Goal: Task Accomplishment & Management: Manage account settings

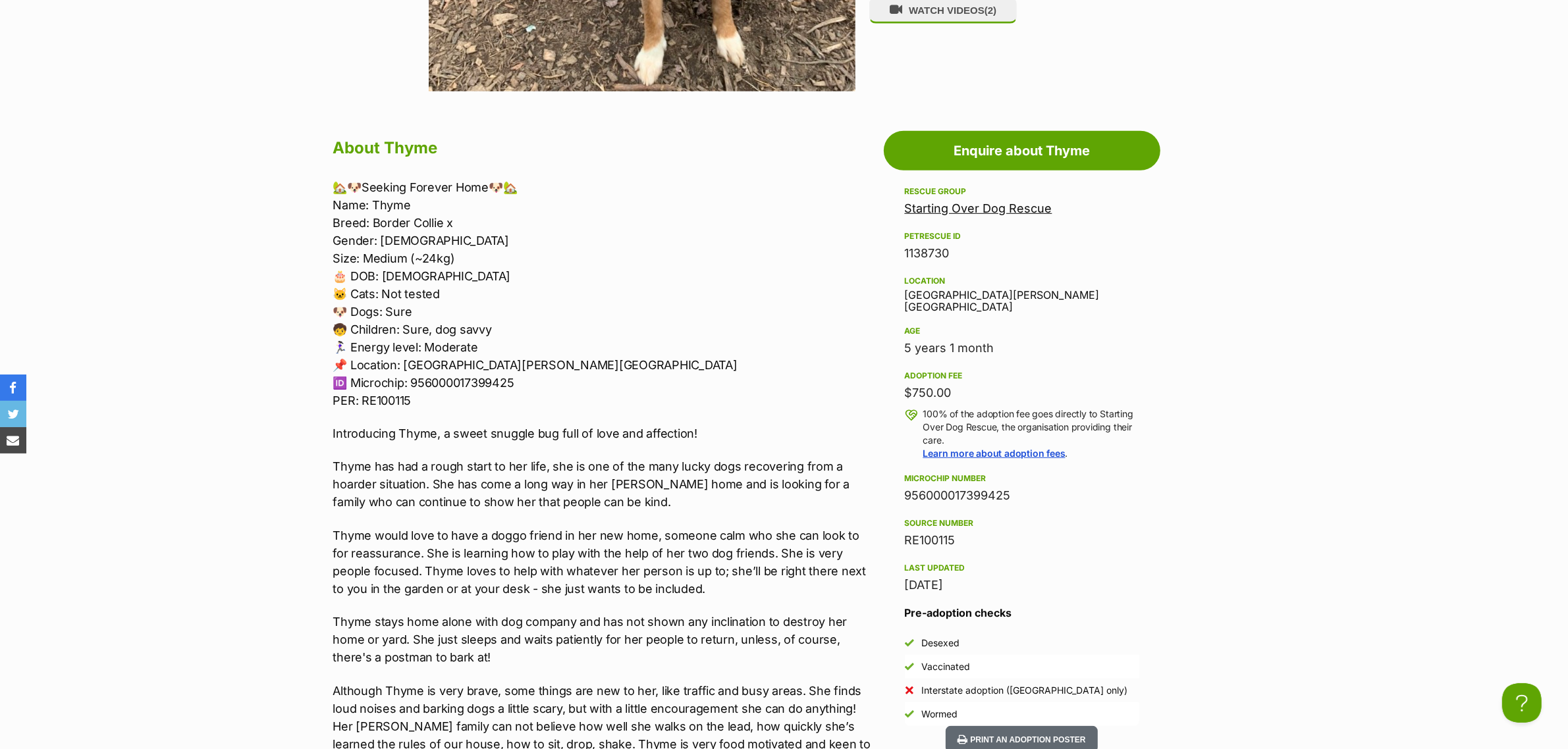
scroll to position [1069, 0]
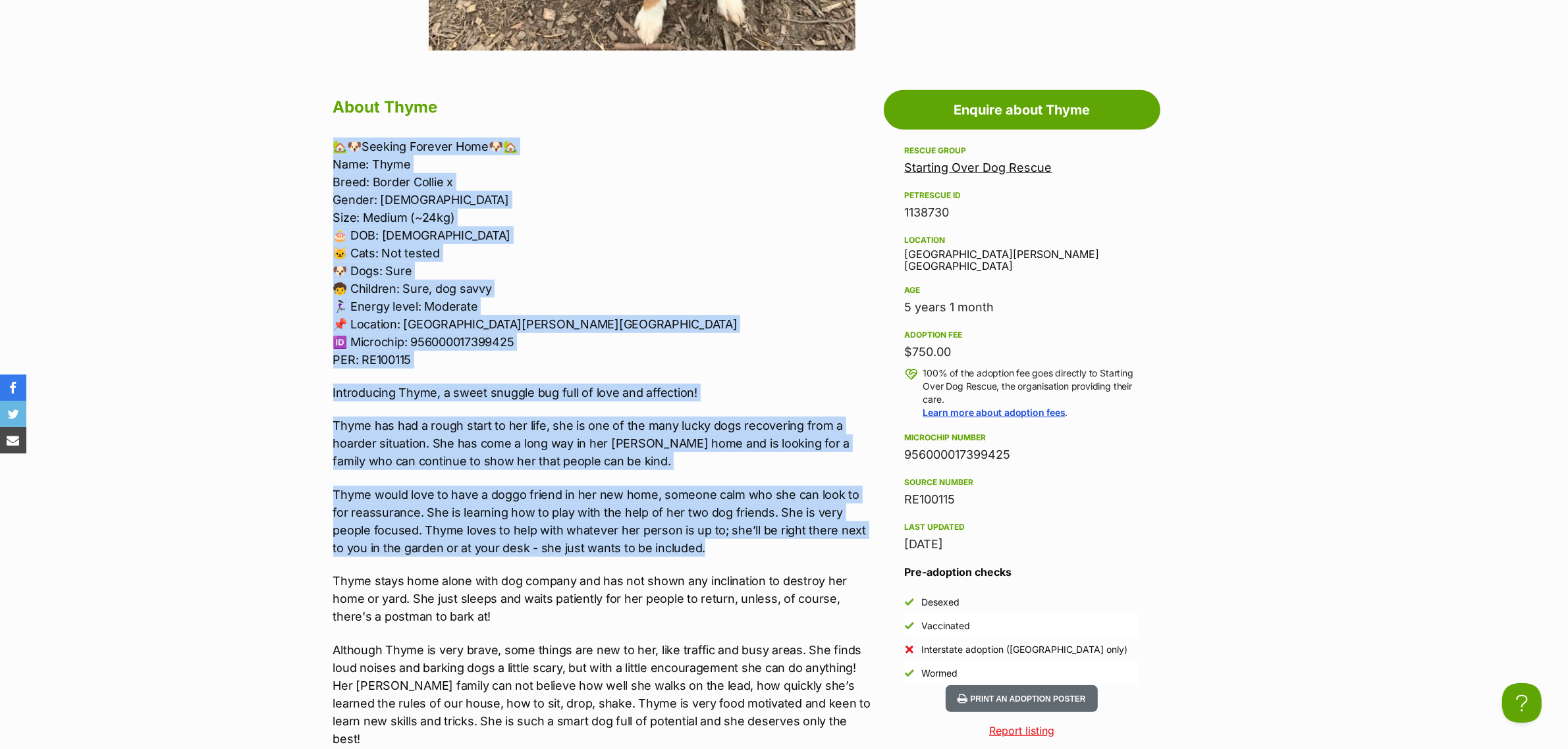
drag, startPoint x: 666, startPoint y: 545, endPoint x: 280, endPoint y: 138, distance: 560.9
click at [280, 138] on section "Starting Over Dog Rescue A member of PetRescue since 2012 🎉 TOTAL PETS LISTED 7…" at bounding box center [784, 378] width 1568 height 2597
copy div "🏡🐶Seeking Forever Home🐶🏡 Name: Thyme Breed: Border Collie x Gender: Female Size…"
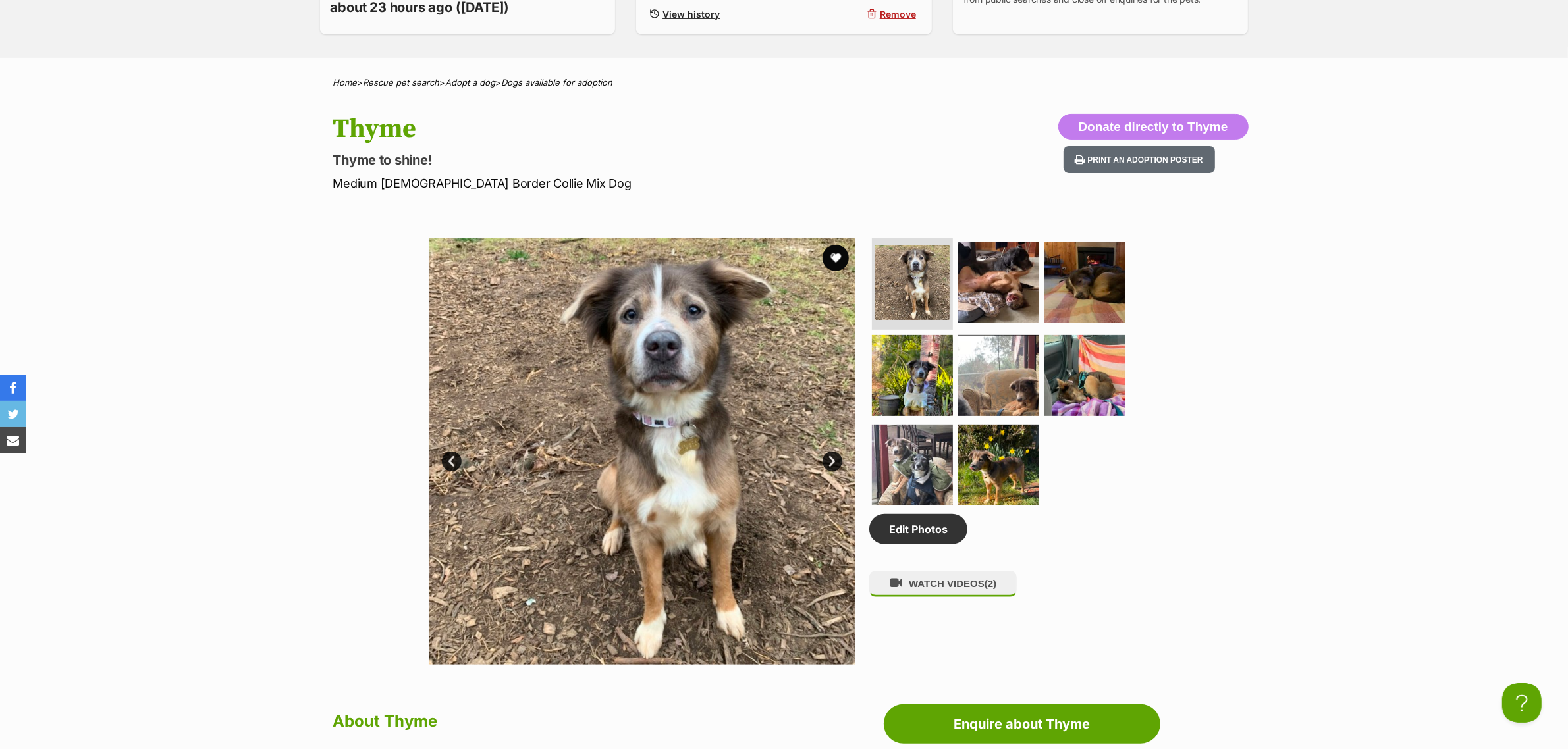
scroll to position [411, 0]
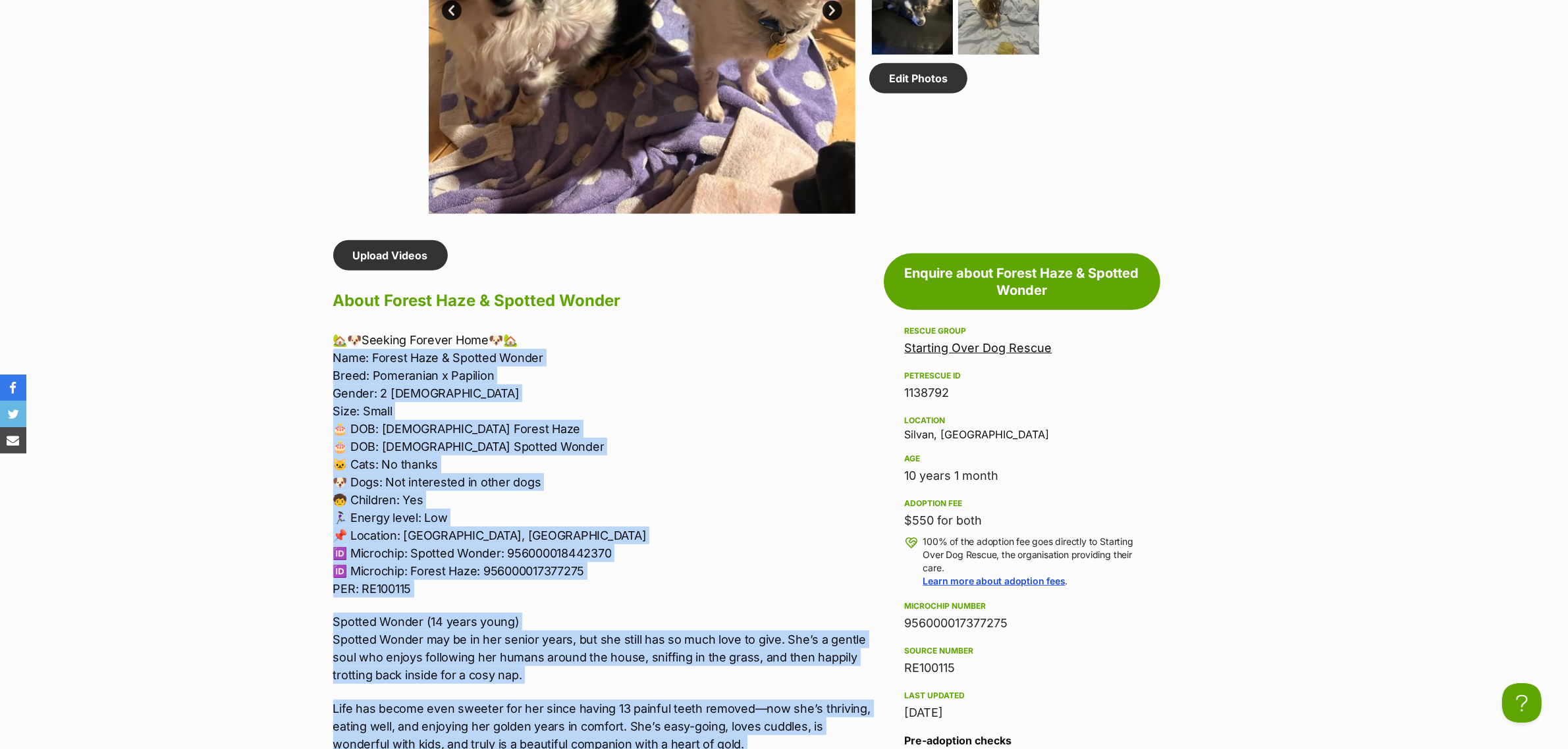
scroll to position [905, 0]
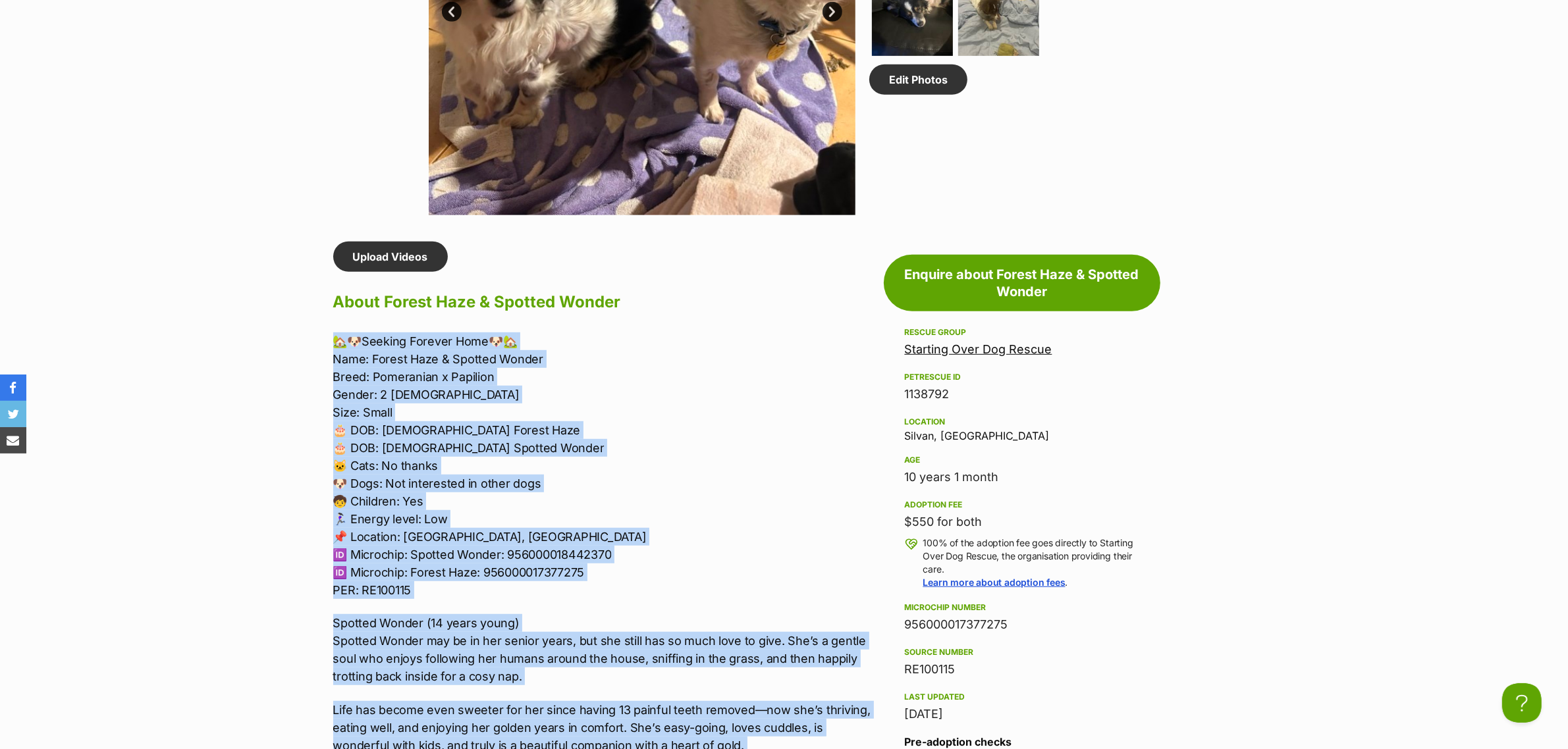
drag, startPoint x: 390, startPoint y: 527, endPoint x: 314, endPoint y: 320, distance: 220.5
copy div "🏡🐶Seeking Forever Home🐶🏡 Name: Forest Haze & Spotted Wonder Breed: Pomeranian x…"
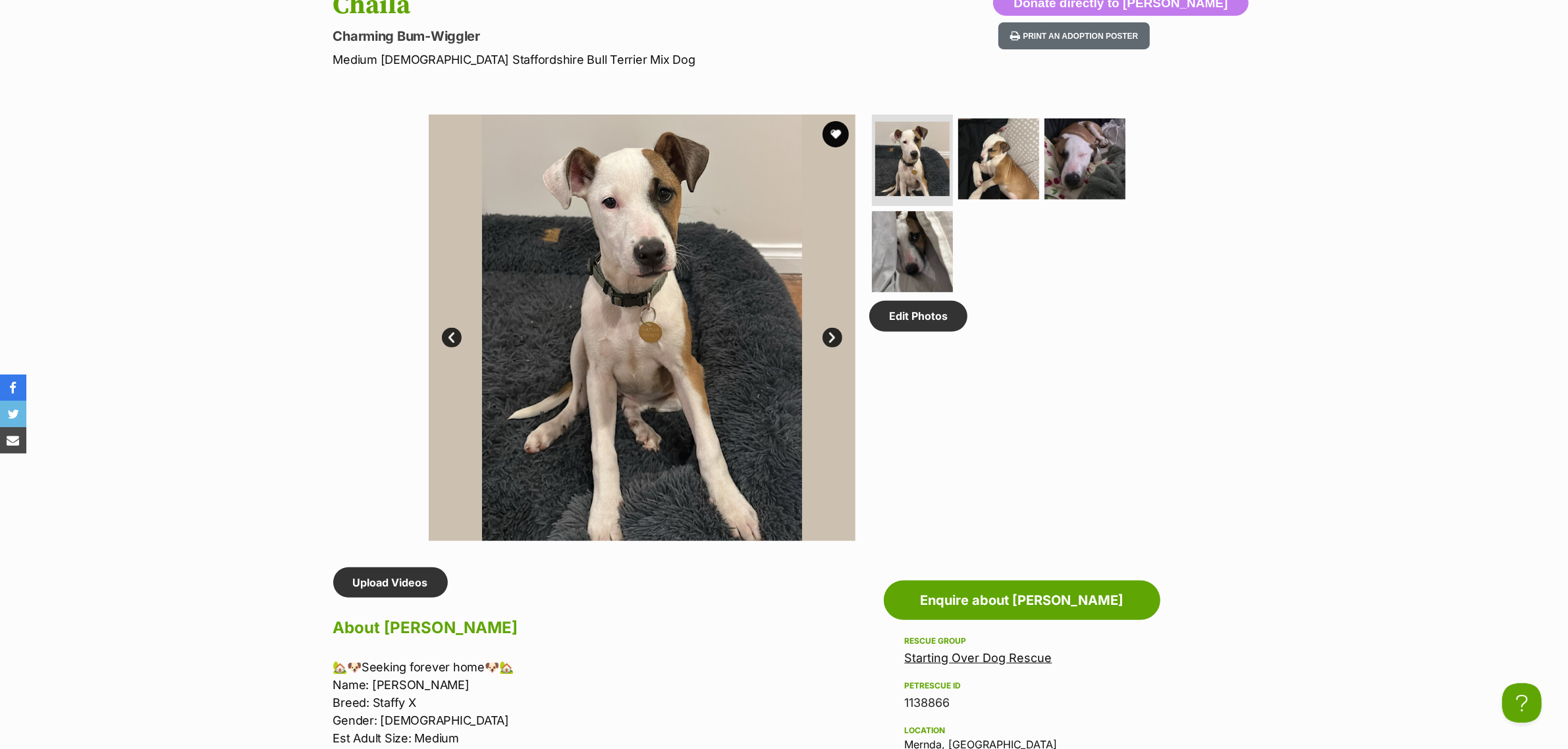
scroll to position [576, 0]
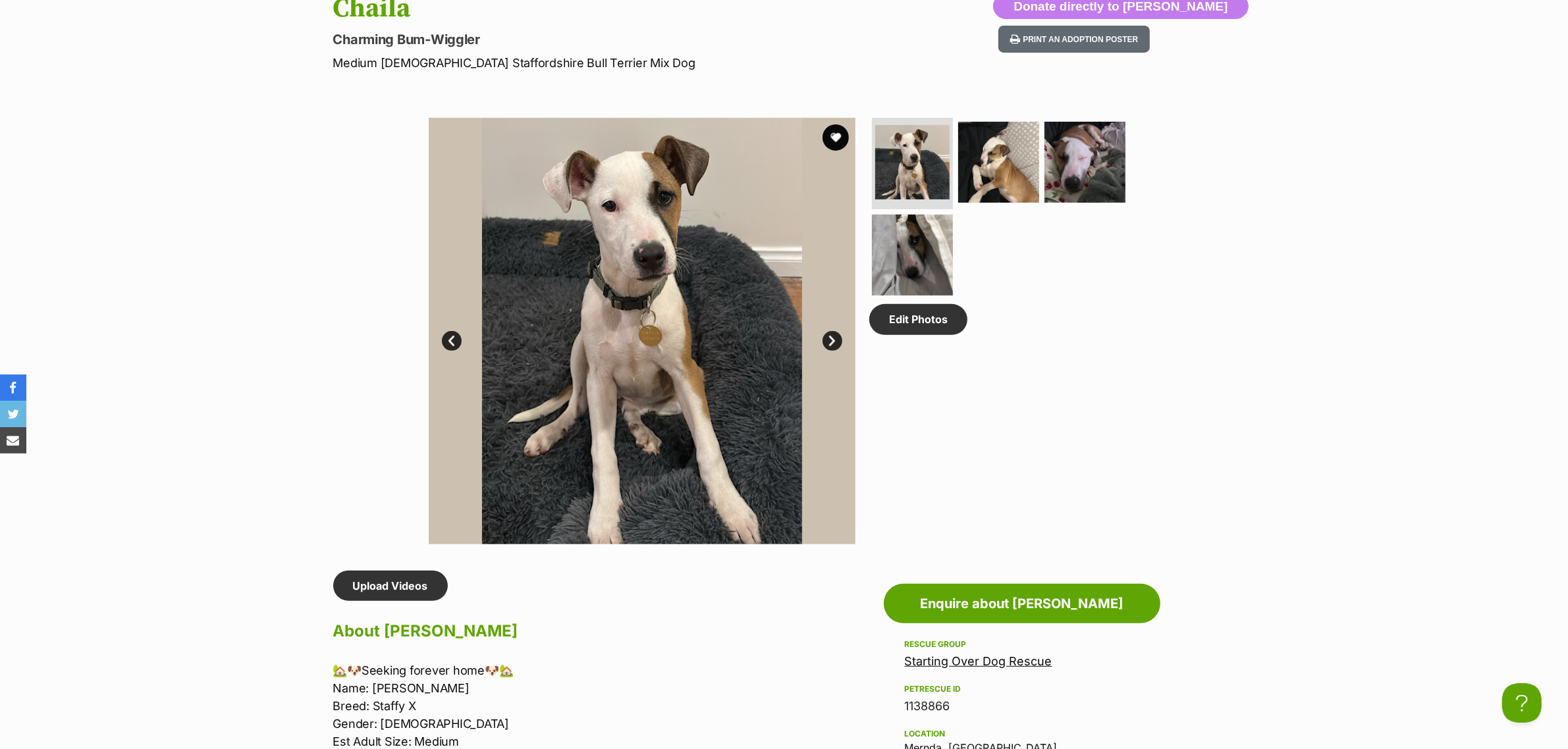
click at [837, 331] on link "Next" at bounding box center [833, 341] width 20 height 20
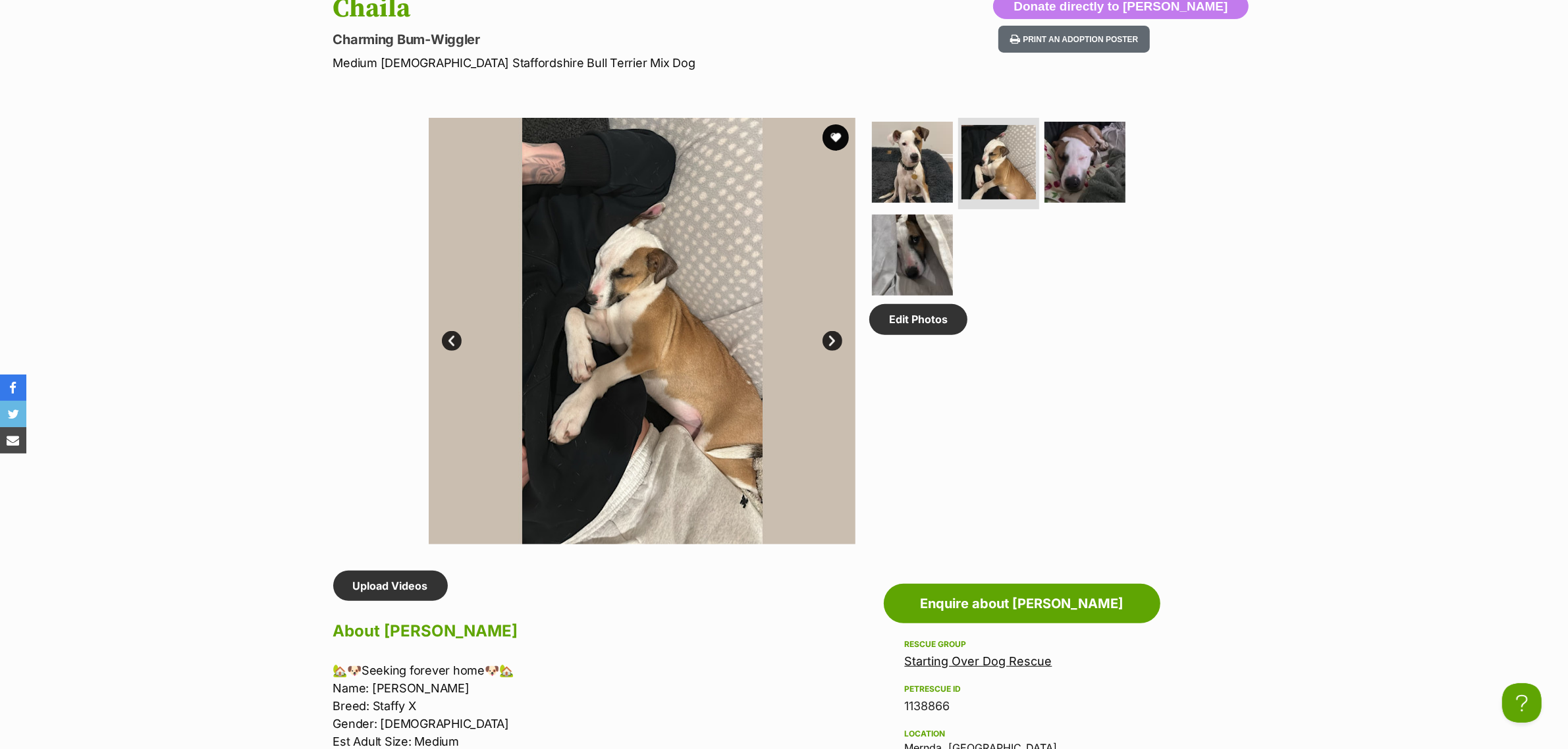
click at [837, 331] on link "Next" at bounding box center [833, 341] width 20 height 20
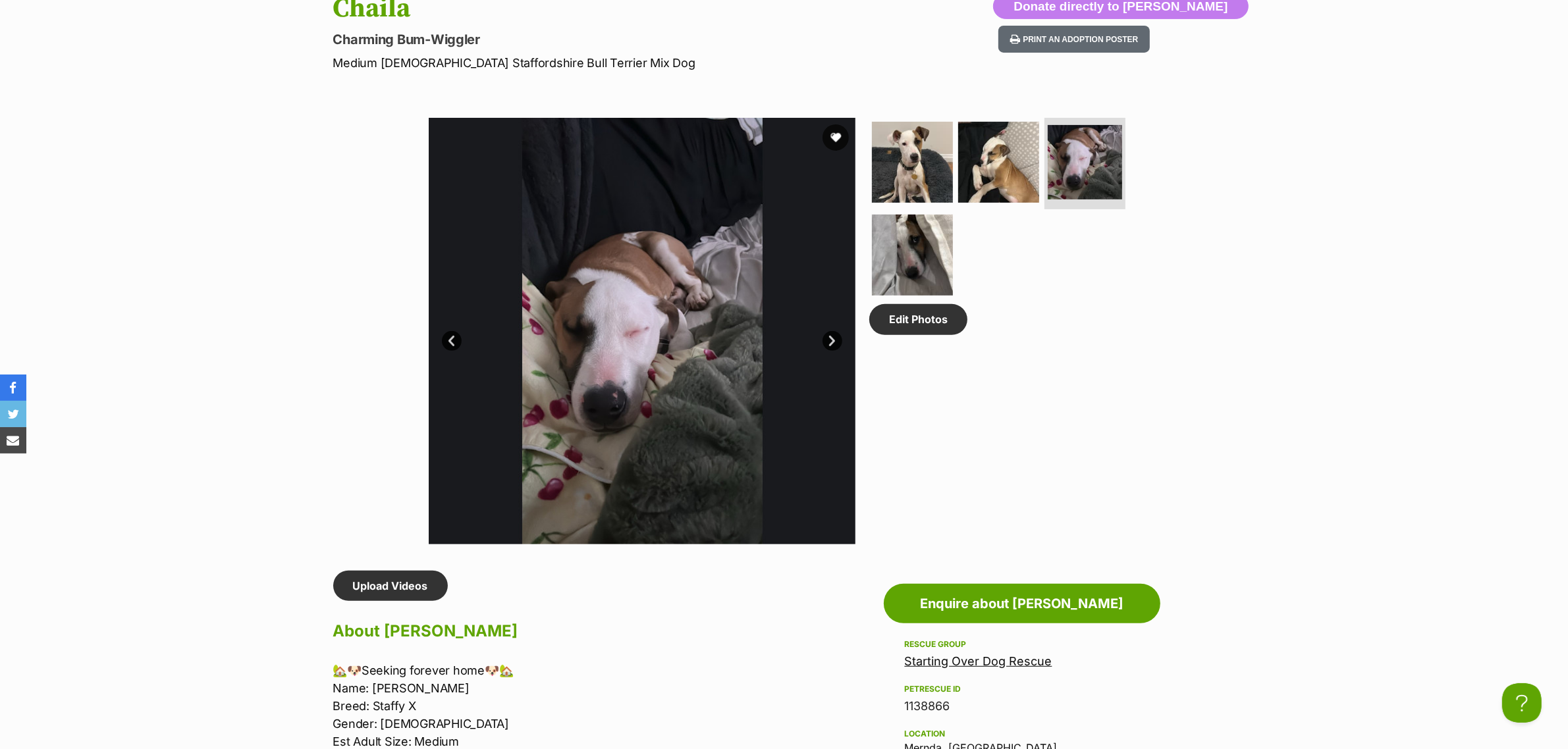
click at [837, 331] on link "Next" at bounding box center [833, 341] width 20 height 20
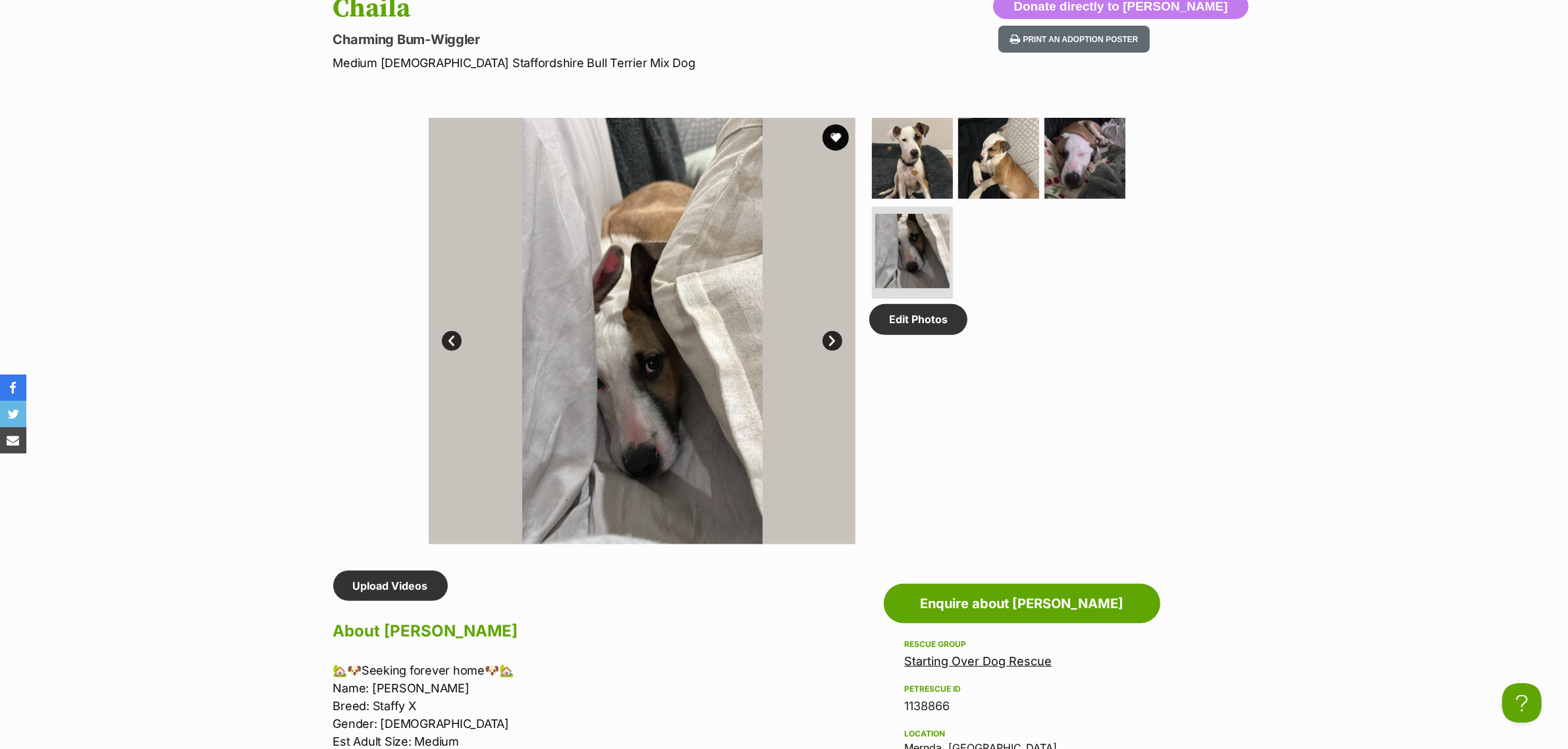
click at [837, 331] on link "Next" at bounding box center [833, 341] width 20 height 20
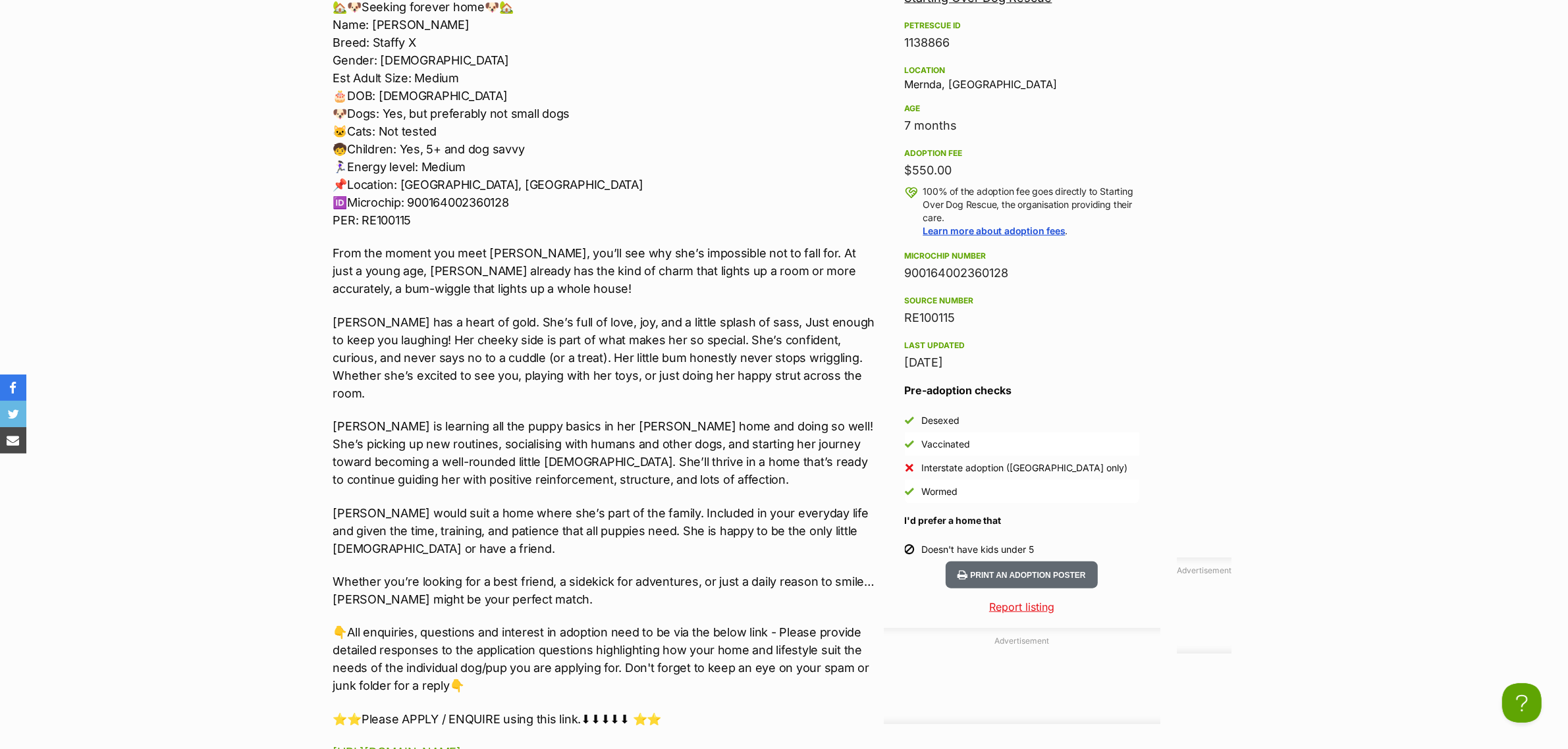
scroll to position [1234, 0]
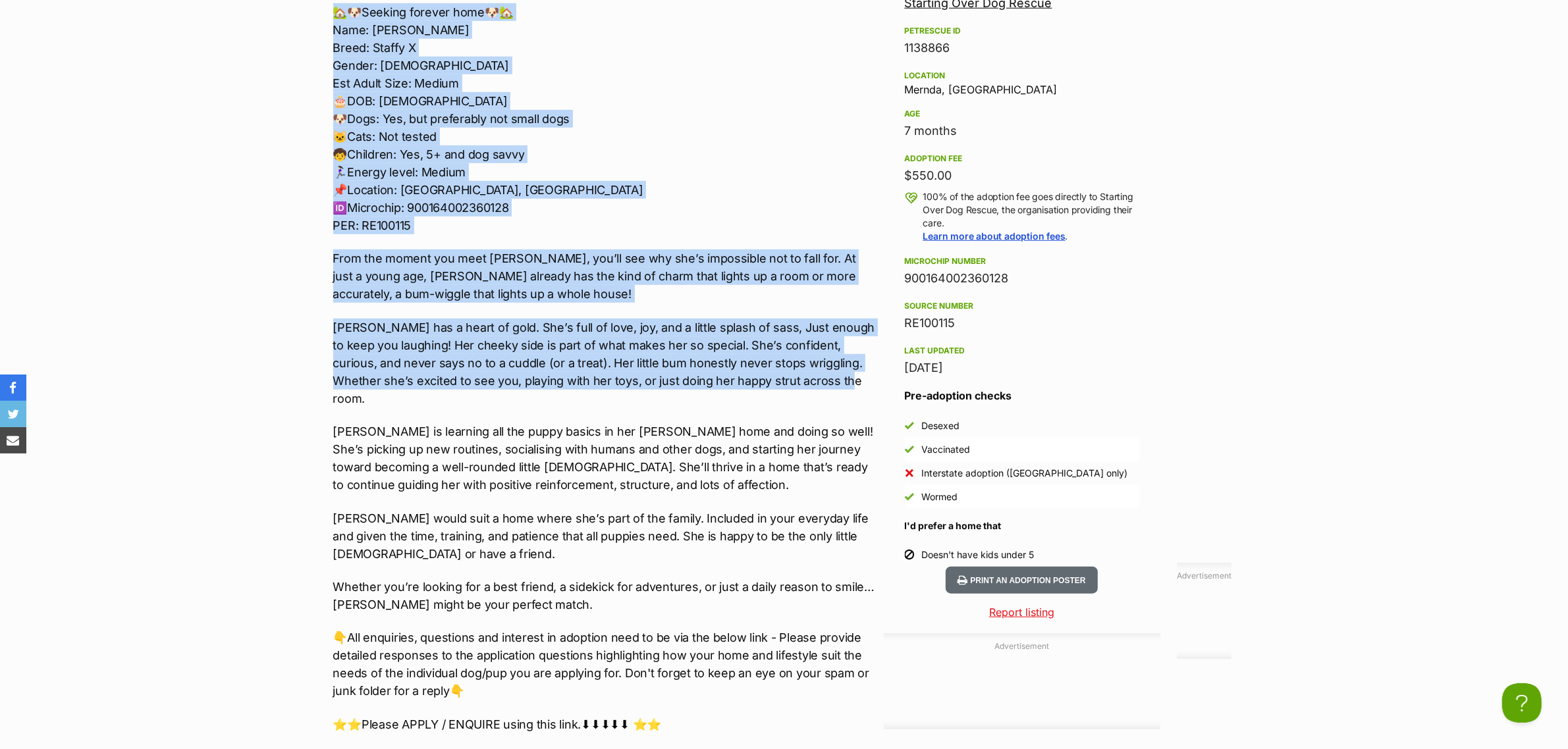
drag, startPoint x: 796, startPoint y: 380, endPoint x: 318, endPoint y: 17, distance: 600.2
click at [318, 17] on div "Donate to Chaila Donate to Chaila at Starting Over Dog Rescue via Shout Adverti…" at bounding box center [784, 611] width 968 height 1397
copy div "🏡🐶Seeking forever home🐶🏡 Name: Chaila Breed: Staffy X Gender: Female Est Adult …"
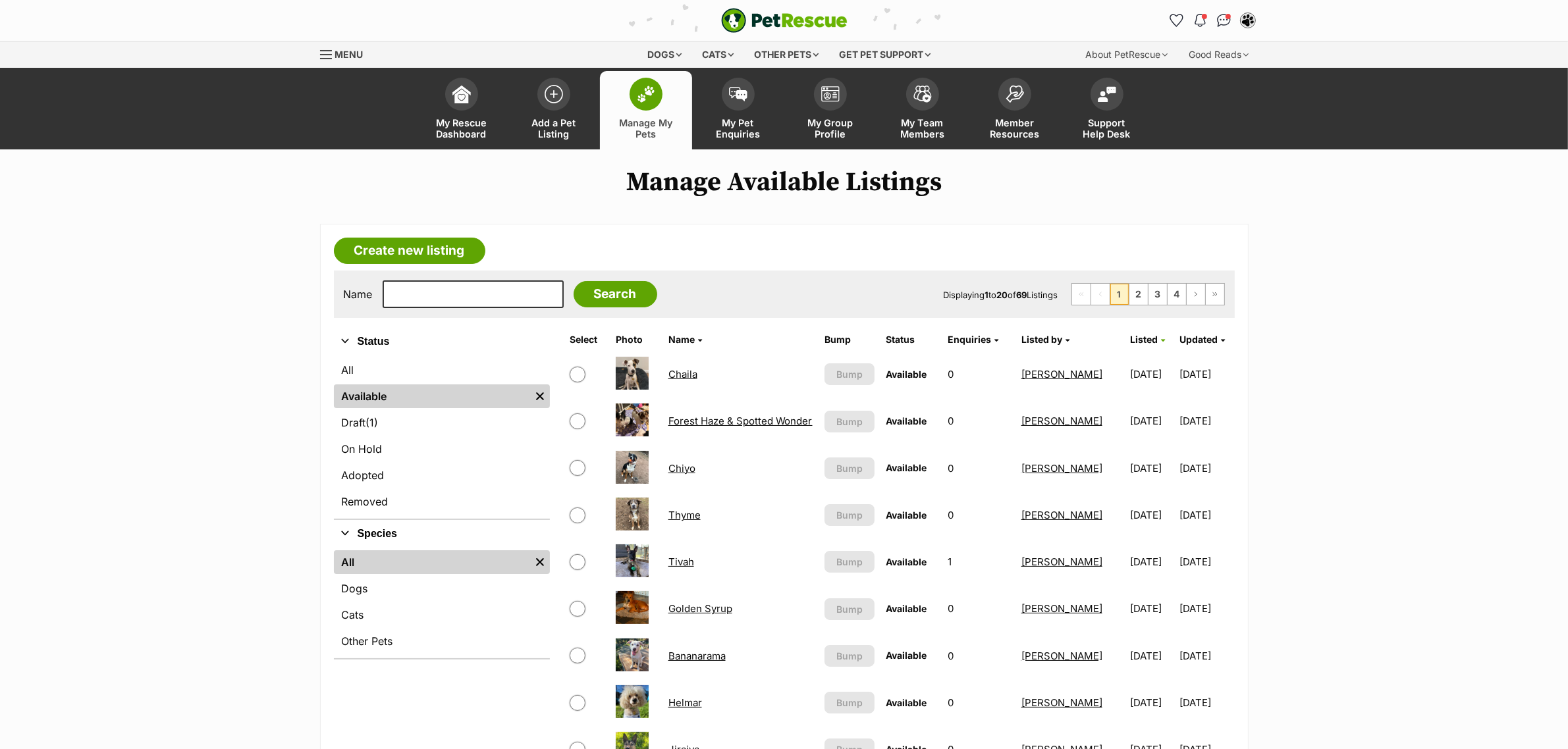
scroll to position [82, 0]
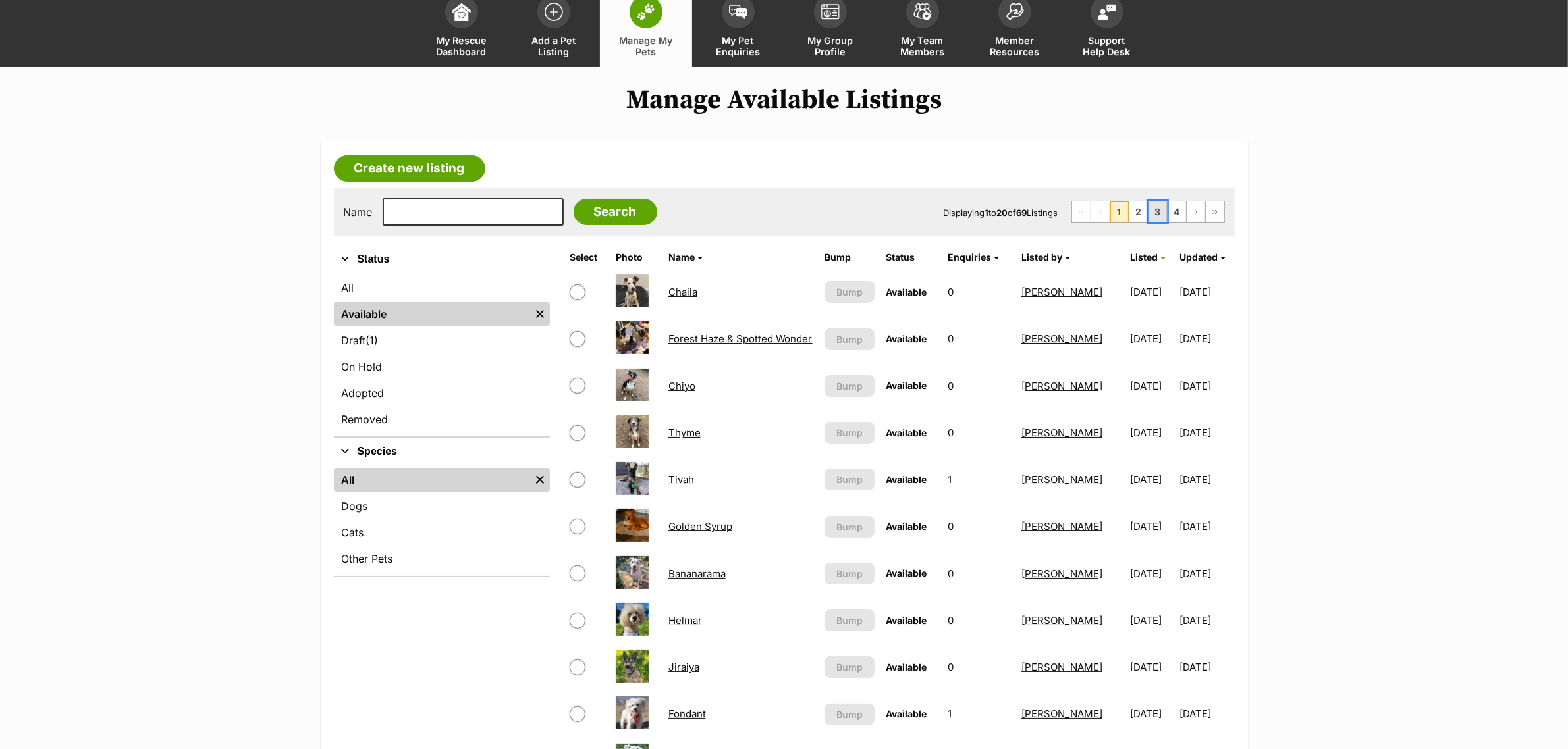
click at [1149, 211] on link "3" at bounding box center [1158, 212] width 18 height 21
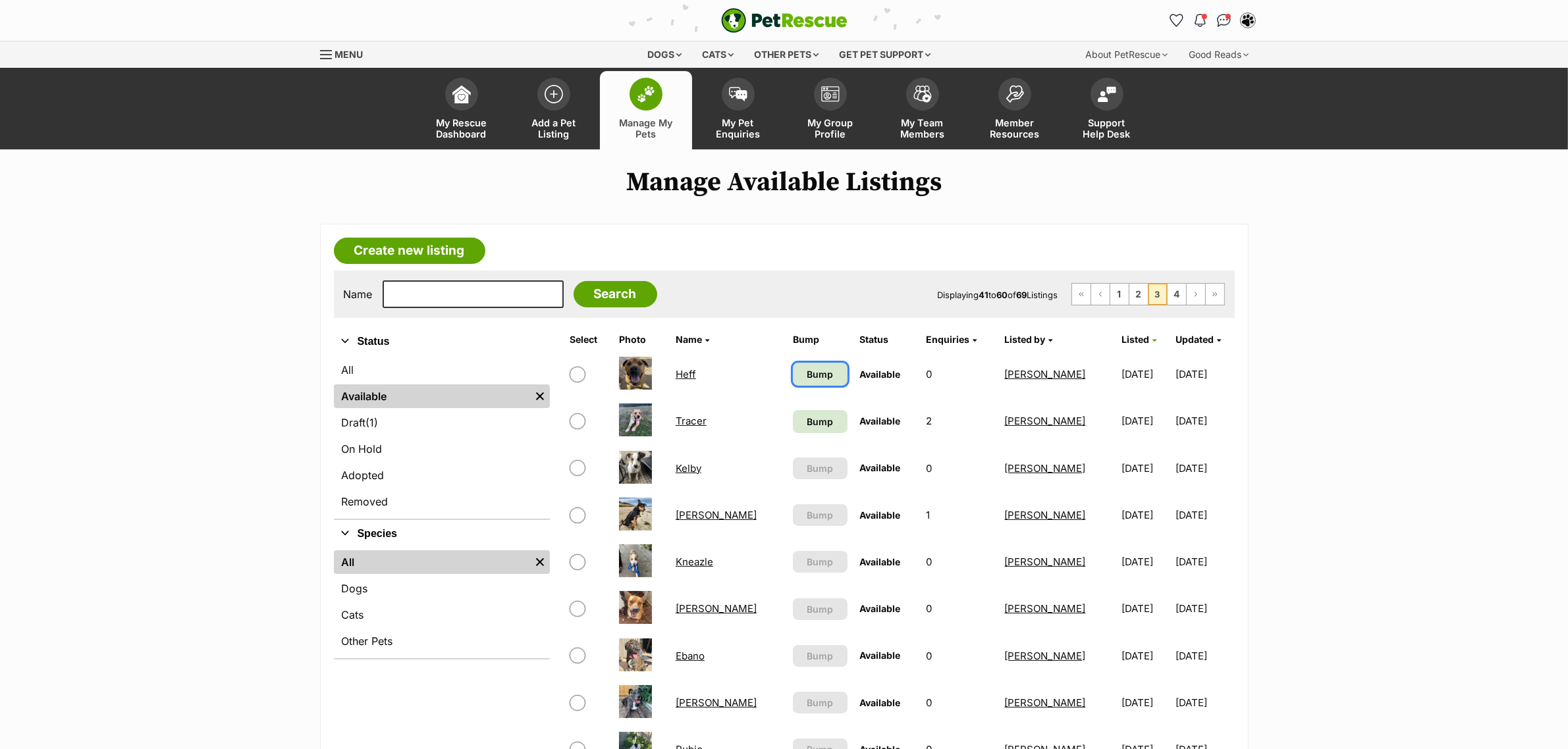
click at [830, 374] on link "Bump" at bounding box center [820, 374] width 54 height 23
click at [793, 410] on link "Bump" at bounding box center [820, 421] width 54 height 23
click at [1115, 293] on link "1" at bounding box center [1120, 294] width 18 height 21
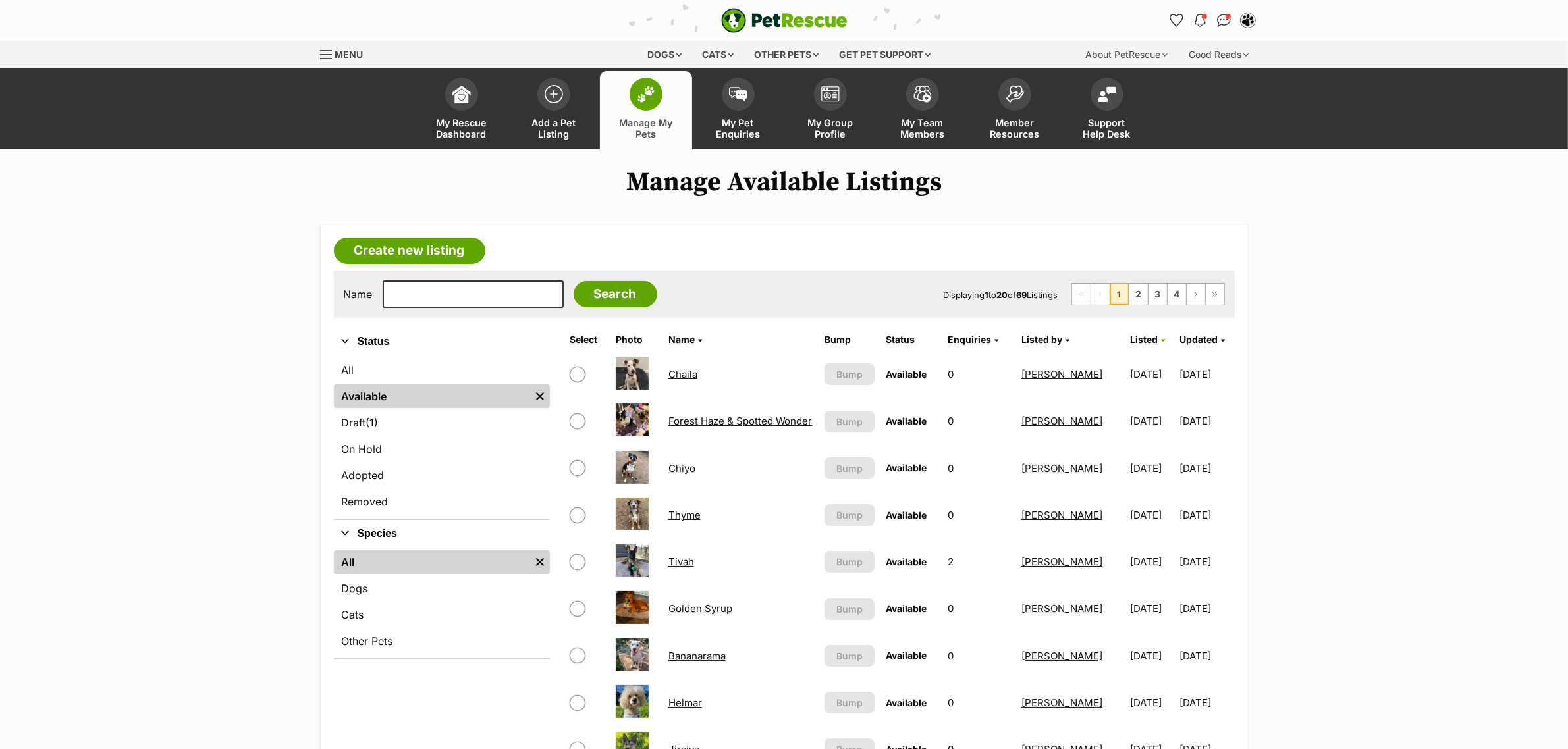
click at [682, 376] on link "Chaila" at bounding box center [682, 374] width 29 height 13
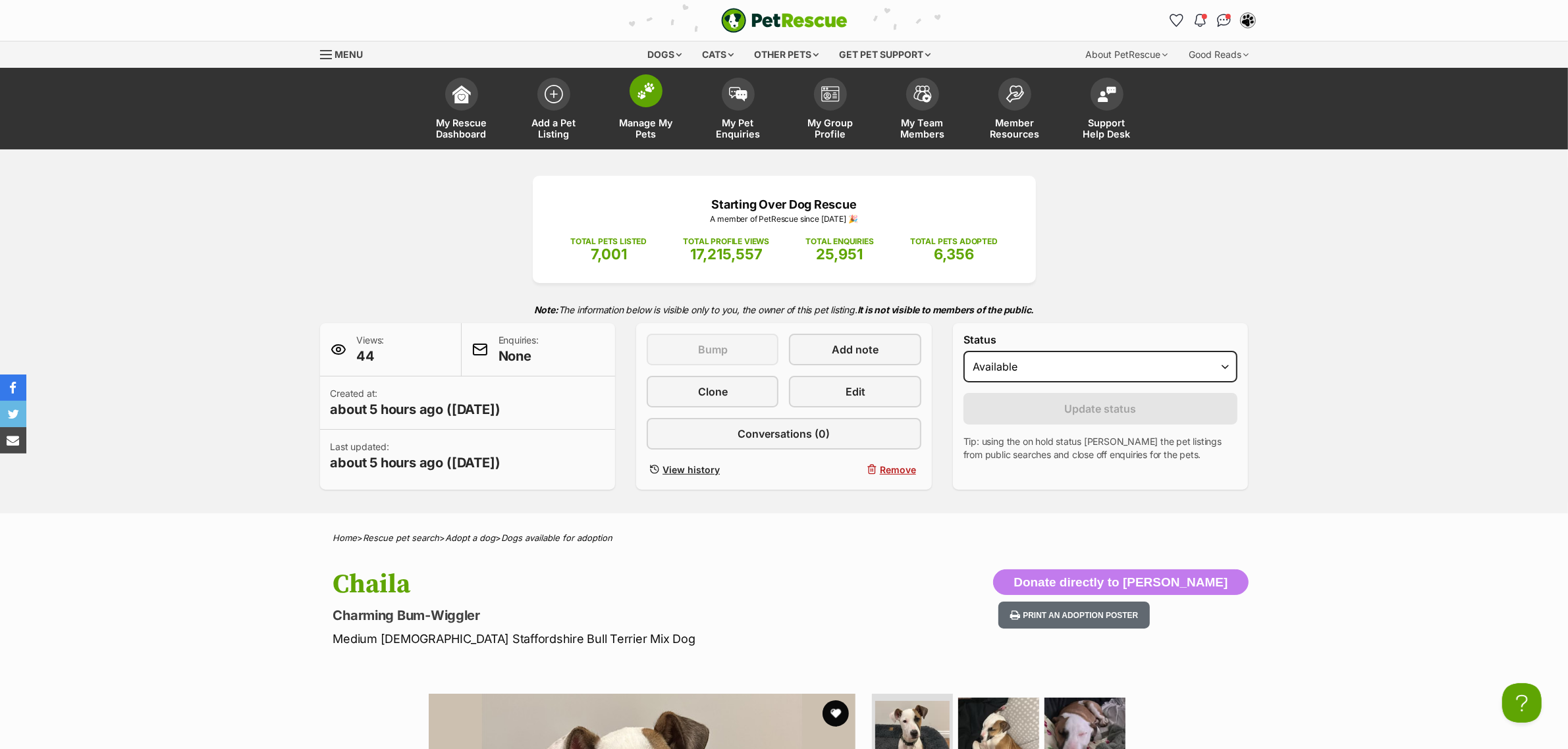
click at [645, 87] on img at bounding box center [646, 91] width 18 height 17
